Goal: Find specific page/section: Find specific page/section

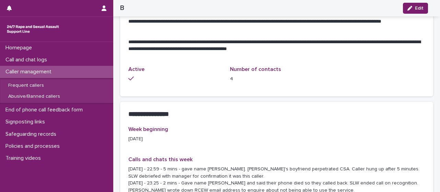
scroll to position [446, 0]
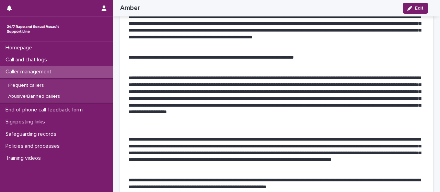
scroll to position [412, 0]
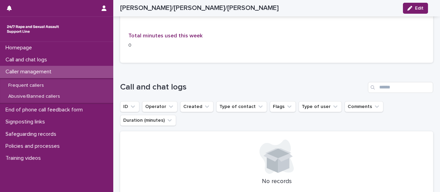
scroll to position [719, 0]
